Goal: Communication & Community: Answer question/provide support

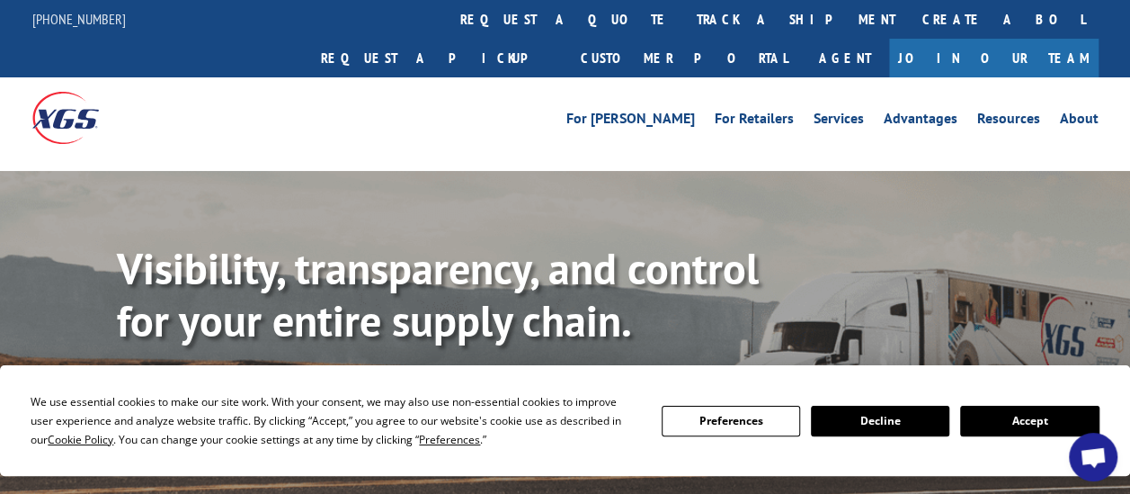
click at [1095, 453] on span "Open chat" at bounding box center [1093, 458] width 29 height 23
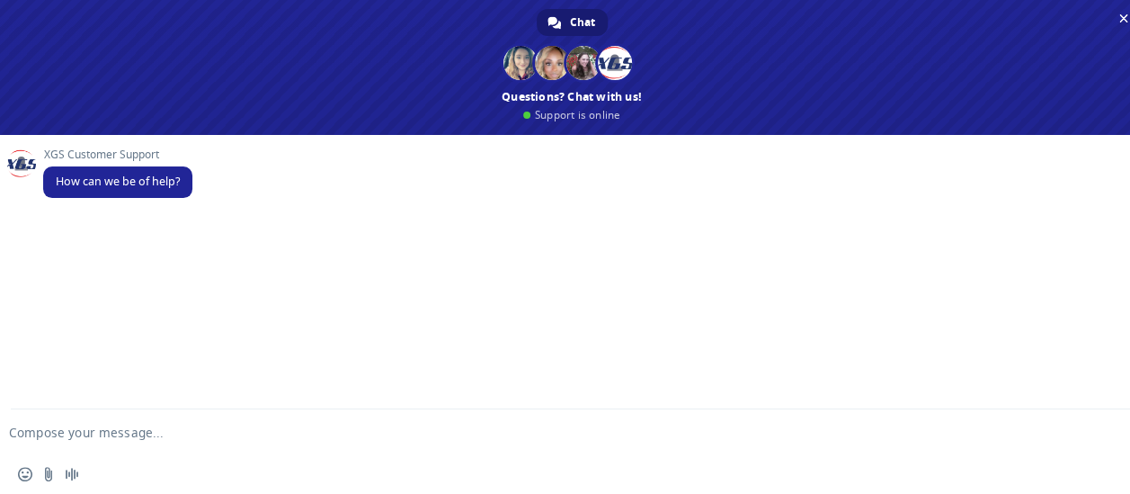
paste textarea "17595669"
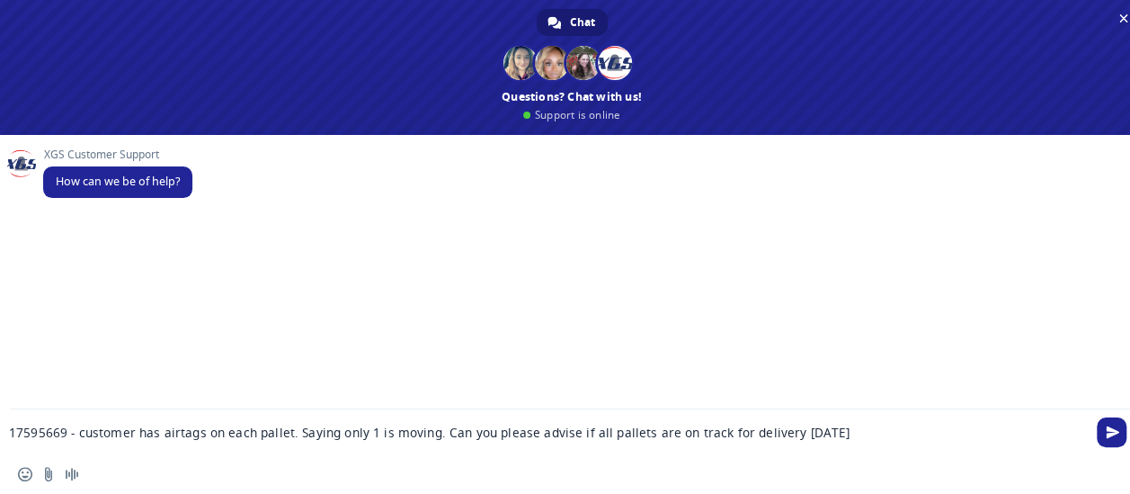
type textarea "17595669 - customer has airtags on each pallet. Saying only 1 is moving. Can yo…"
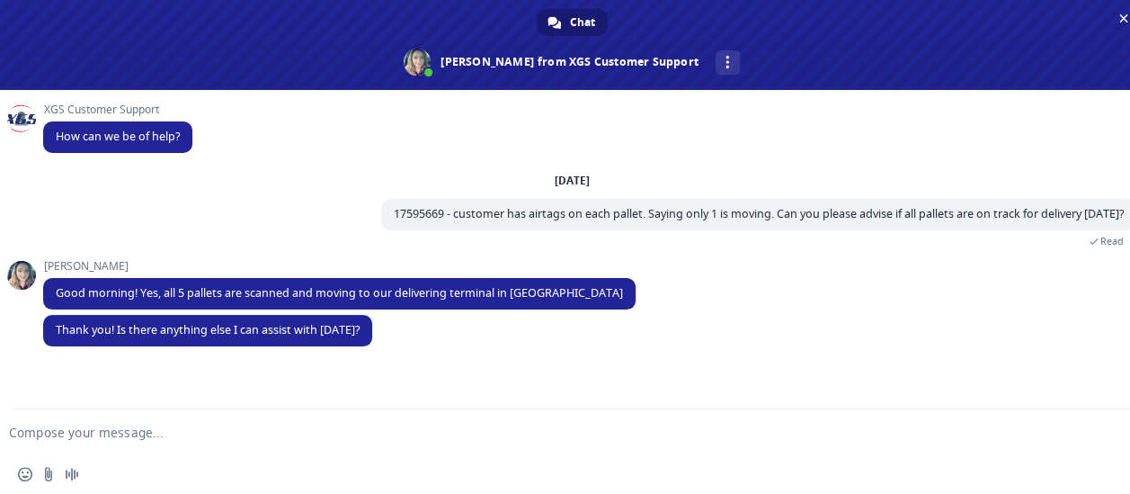
click at [165, 437] on textarea "Compose your message..." at bounding box center [543, 432] width 1068 height 16
type textarea "thank you"
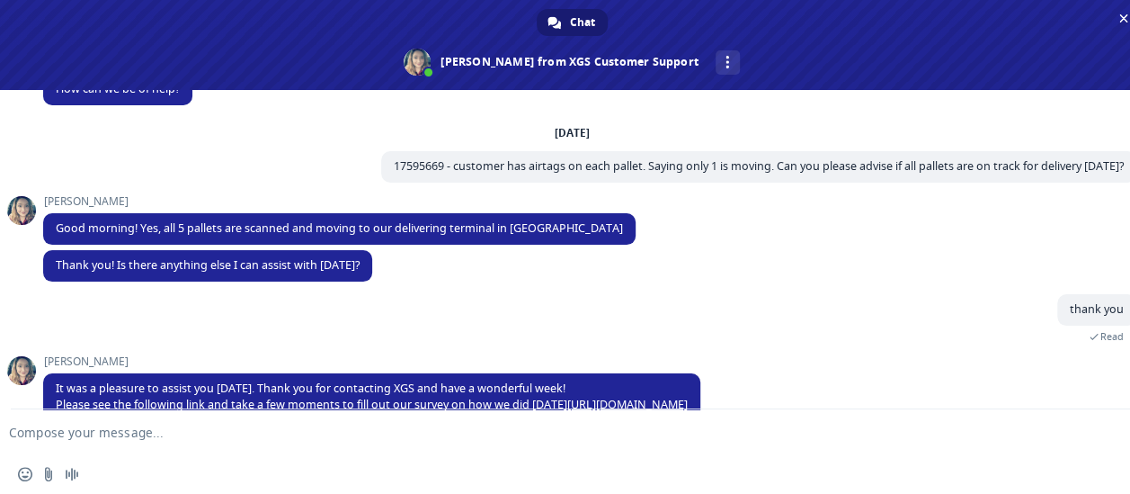
scroll to position [47, 0]
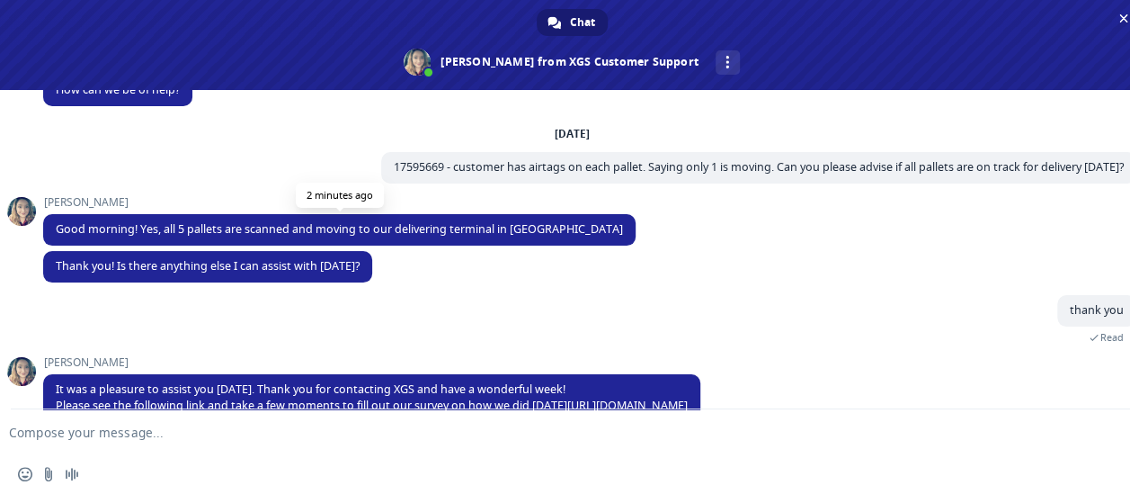
drag, startPoint x: 586, startPoint y: 229, endPoint x: 383, endPoint y: 232, distance: 203.3
click at [383, 232] on div "[PERSON_NAME] morning! Yes, all 5 pallets are scanned and moving to our deliver…" at bounding box center [590, 223] width 1094 height 55
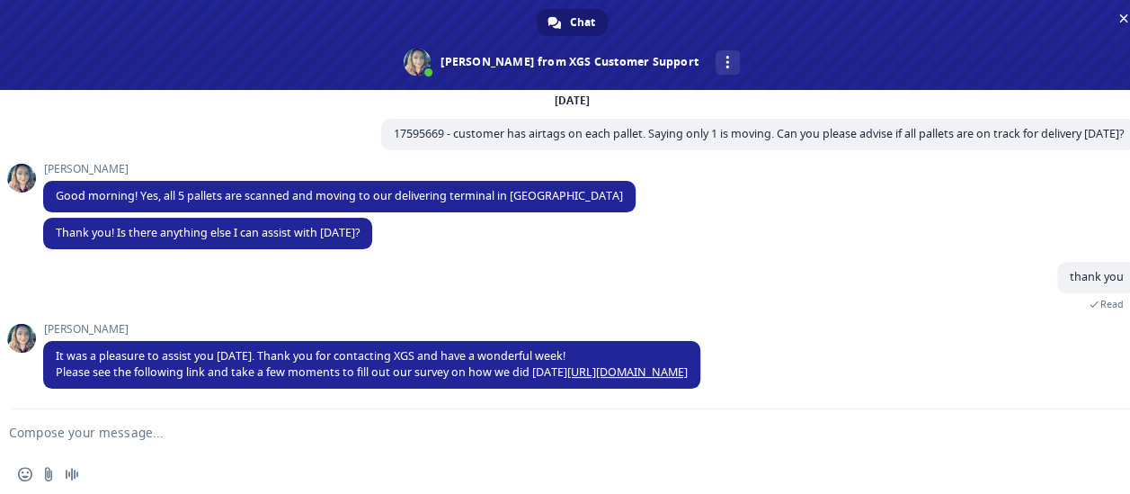
click at [596, 426] on textarea "Compose your message..." at bounding box center [543, 432] width 1068 height 16
click at [403, 428] on textarea "Compose your message..." at bounding box center [543, 432] width 1068 height 16
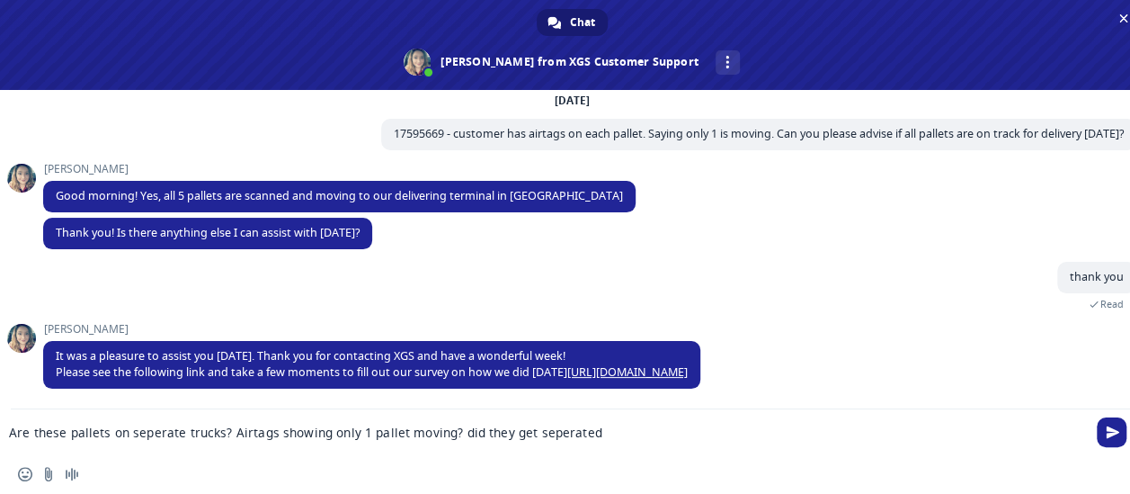
type textarea "Are these pallets on seperate trucks? Airtags showing only 1 pallet moving? did…"
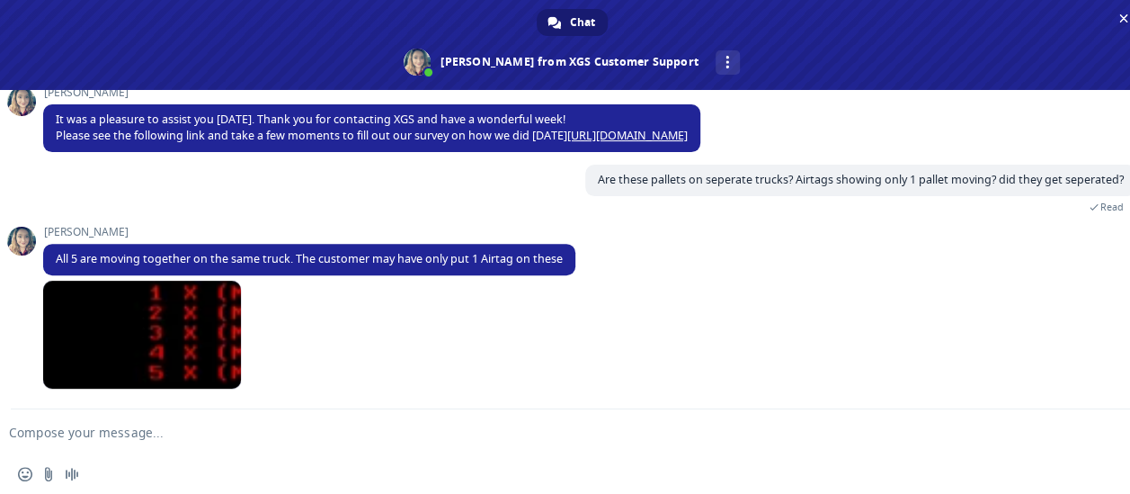
scroll to position [305, 0]
click at [290, 431] on textarea "Compose your message..." at bounding box center [543, 432] width 1068 height 16
type textarea "ok thank you"
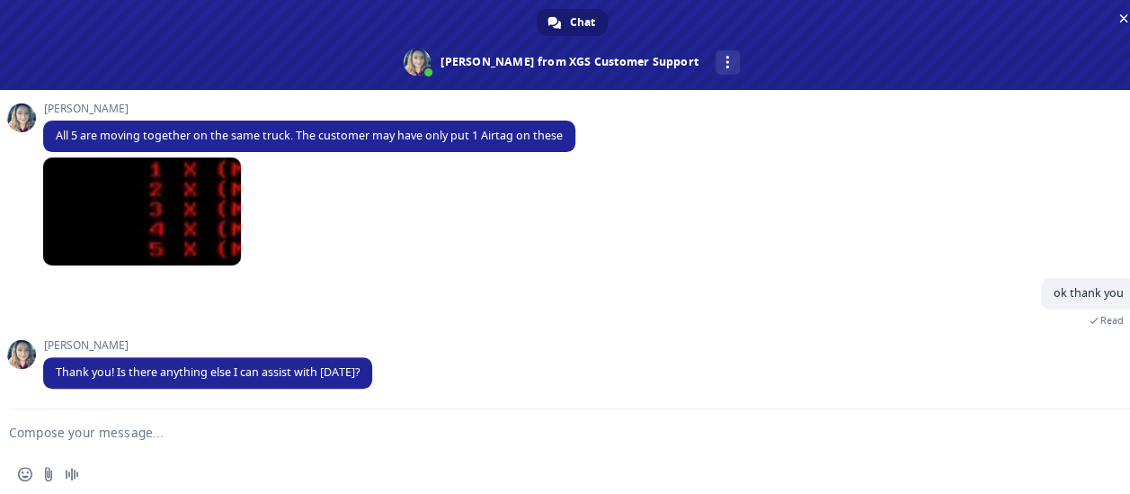
scroll to position [326, 0]
click at [390, 421] on form at bounding box center [552, 433] width 1068 height 49
click at [376, 422] on form at bounding box center [552, 433] width 1068 height 49
click at [146, 434] on textarea "Compose your message..." at bounding box center [543, 432] width 1068 height 16
type textarea "And these are on track to deliver [DATE]?"
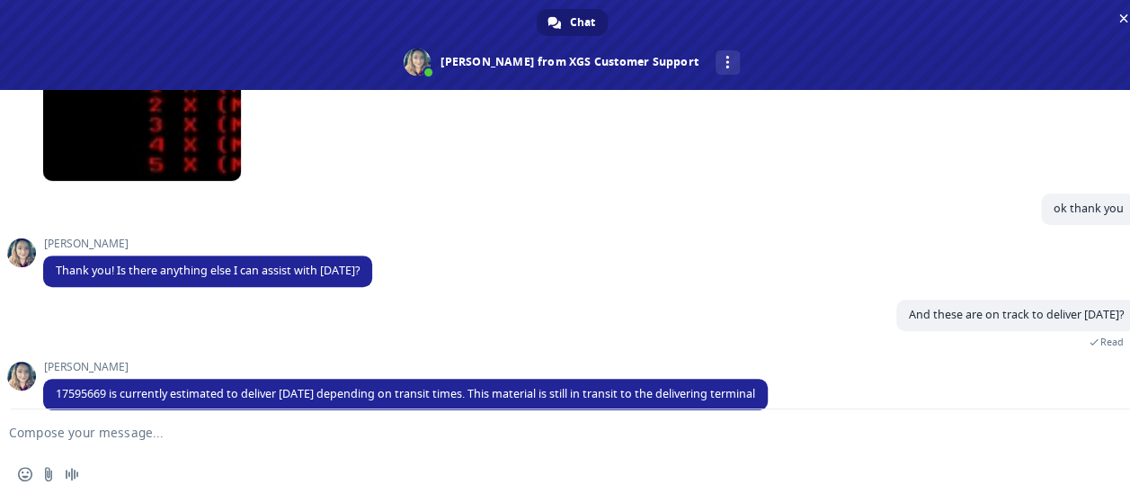
scroll to position [433, 0]
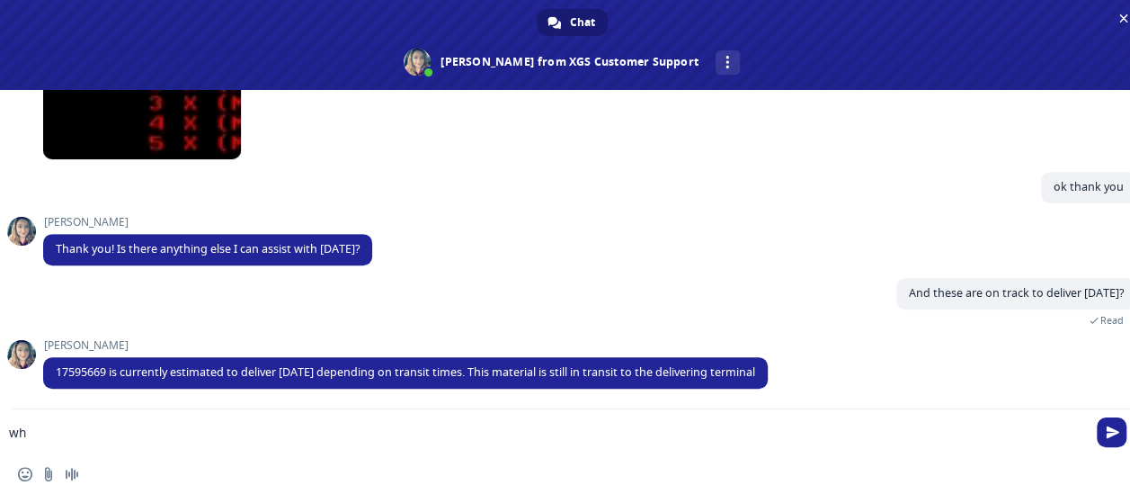
type textarea "w"
type textarea "Why the delay? Need to give my customer a reason"
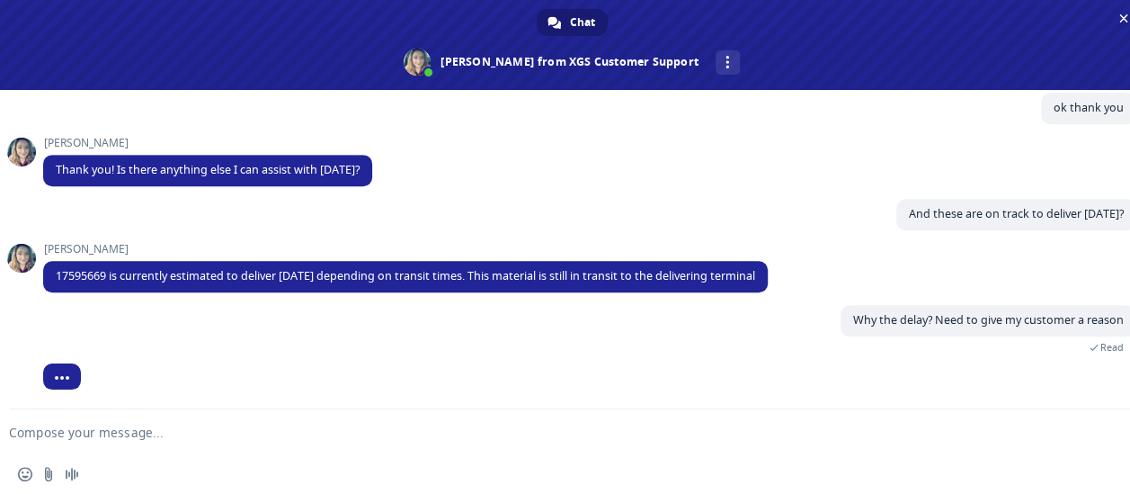
scroll to position [557, 0]
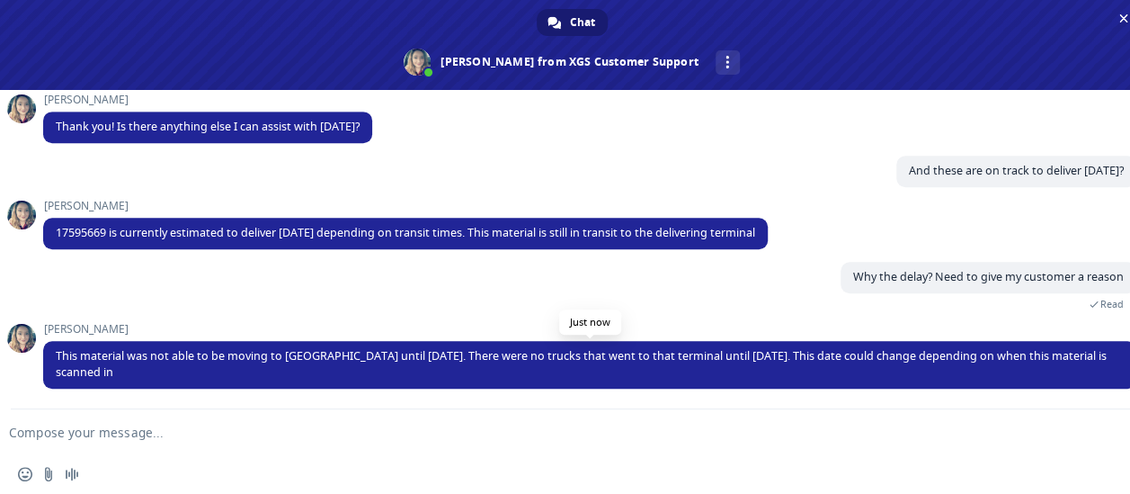
drag, startPoint x: 54, startPoint y: 349, endPoint x: 112, endPoint y: 372, distance: 63.0
click at [112, 372] on span "This material was not able to be moving to [GEOGRAPHIC_DATA] until [DATE]. Ther…" at bounding box center [590, 365] width 1094 height 48
copy span "This material was not able to be moving to [GEOGRAPHIC_DATA] until [DATE]. Ther…"
click at [288, 428] on textarea "Compose your message..." at bounding box center [543, 432] width 1068 height 16
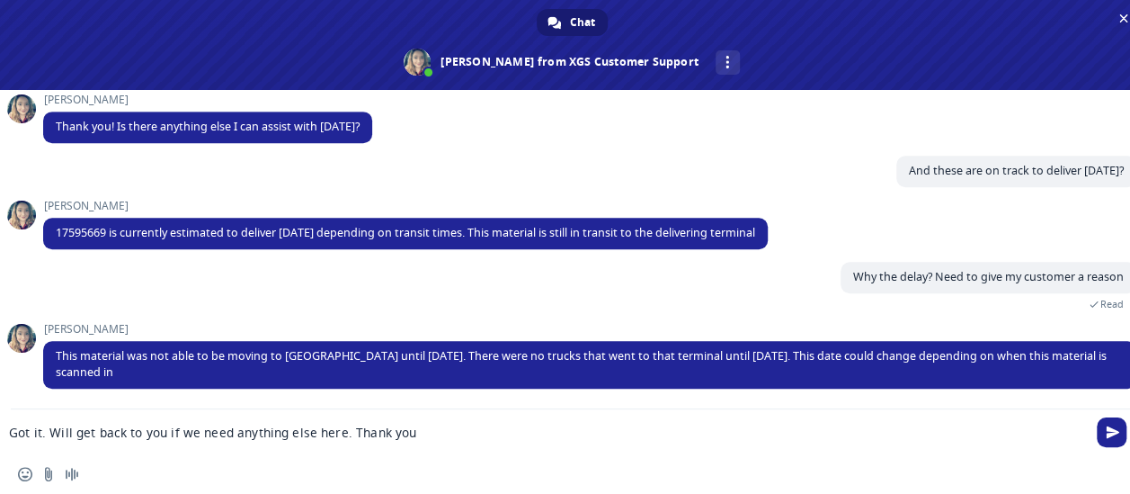
type textarea "Got it. Will get back to you if we need anything else here. Thank you"
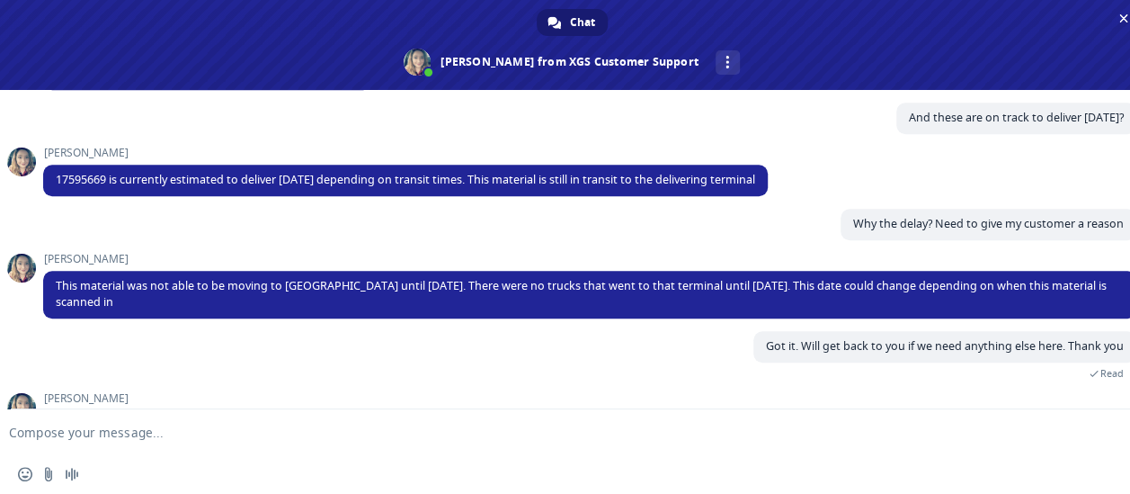
scroll to position [681, 0]
